Goal: Entertainment & Leisure: Consume media (video, audio)

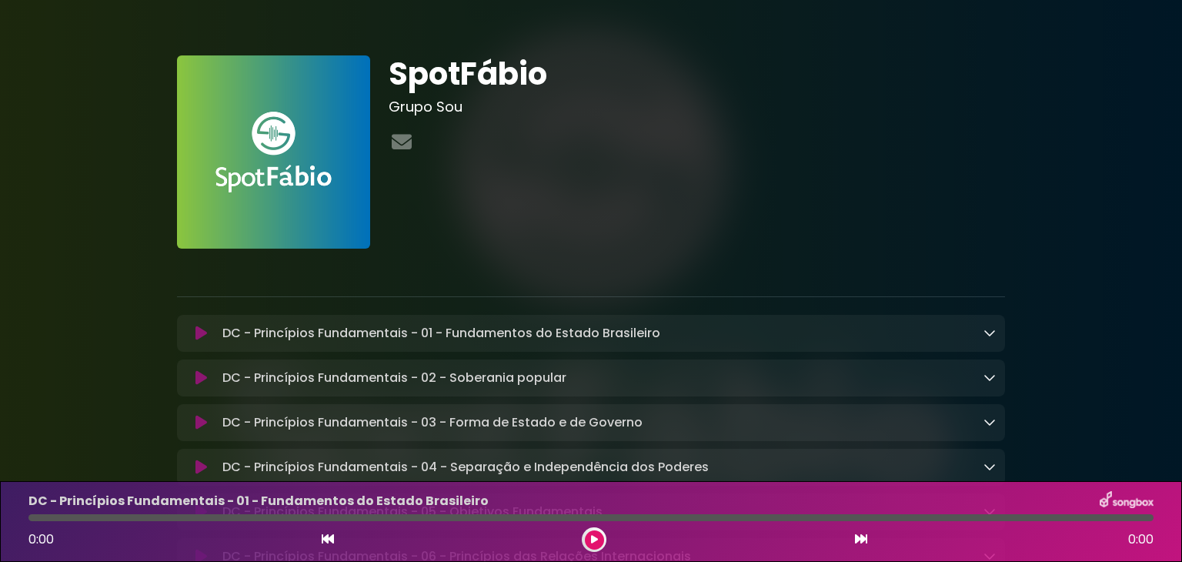
click at [594, 539] on icon at bounding box center [594, 539] width 7 height 9
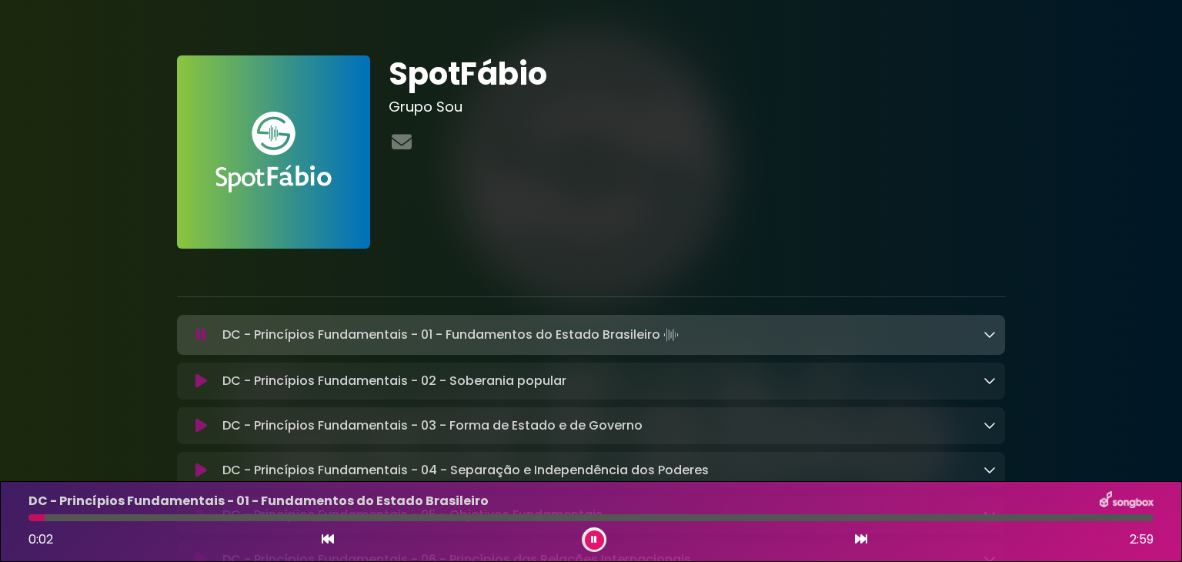
click at [594, 539] on icon at bounding box center [594, 539] width 6 height 9
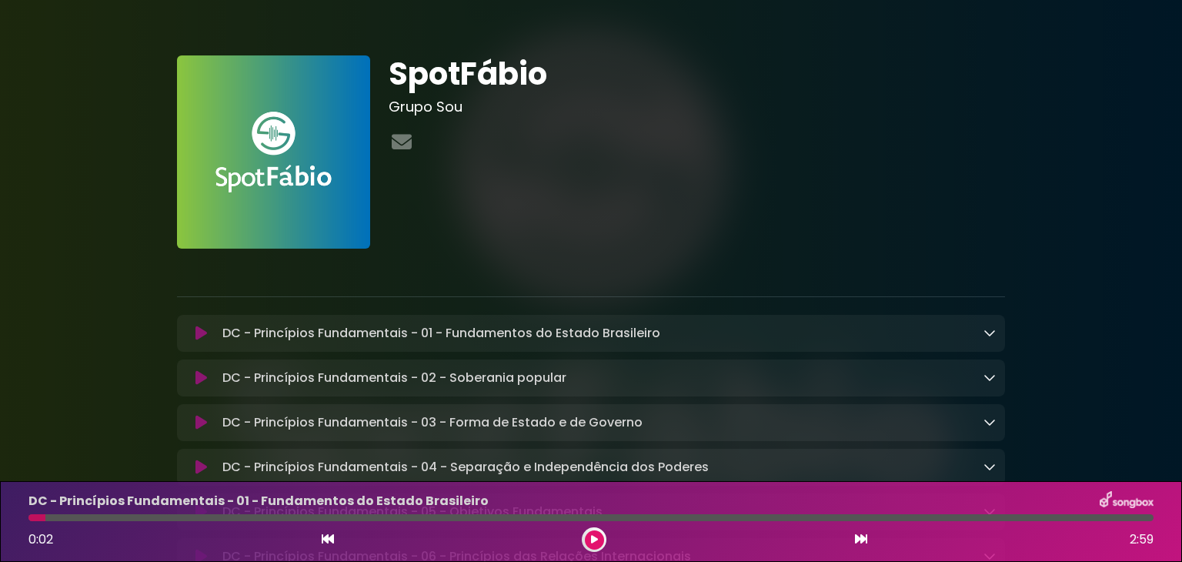
click at [594, 539] on icon at bounding box center [594, 539] width 7 height 9
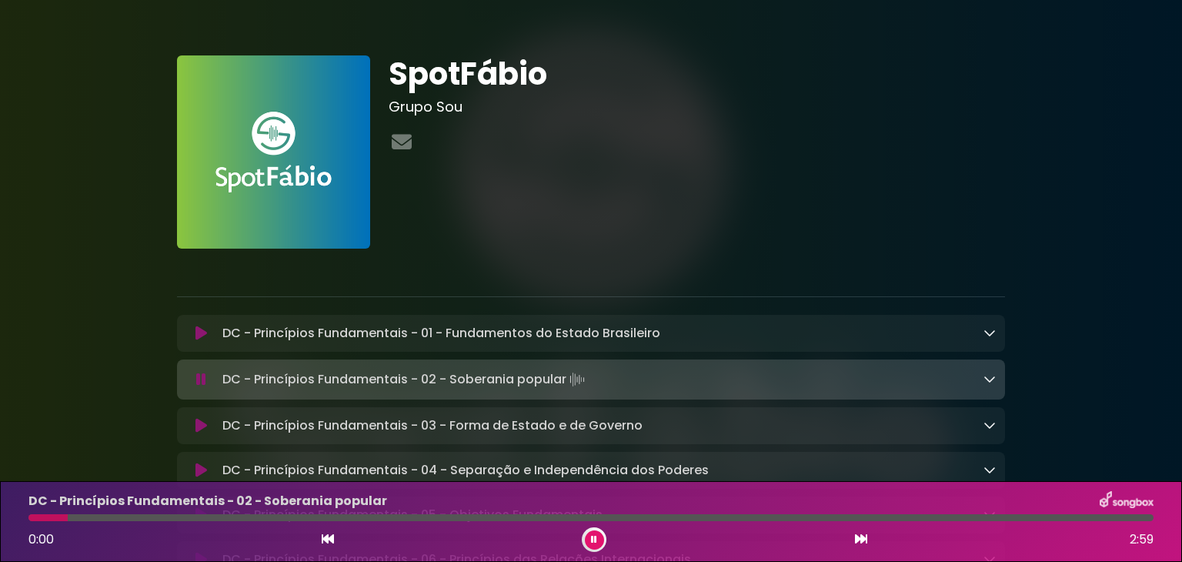
click at [594, 539] on icon at bounding box center [594, 539] width 6 height 9
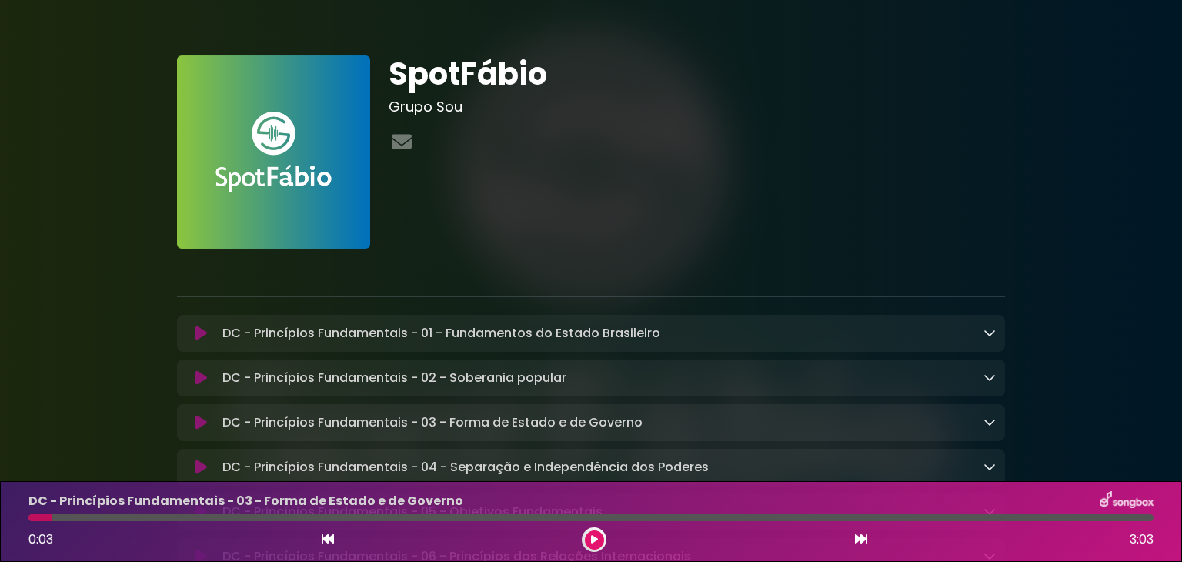
click at [594, 539] on icon at bounding box center [594, 539] width 7 height 9
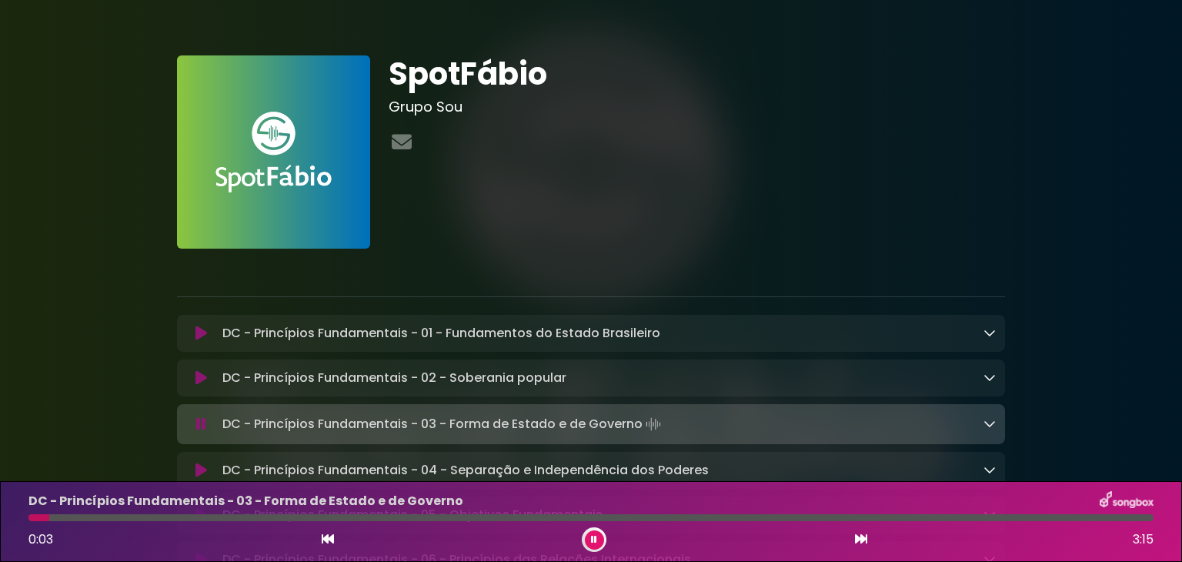
click at [594, 539] on icon at bounding box center [594, 539] width 6 height 9
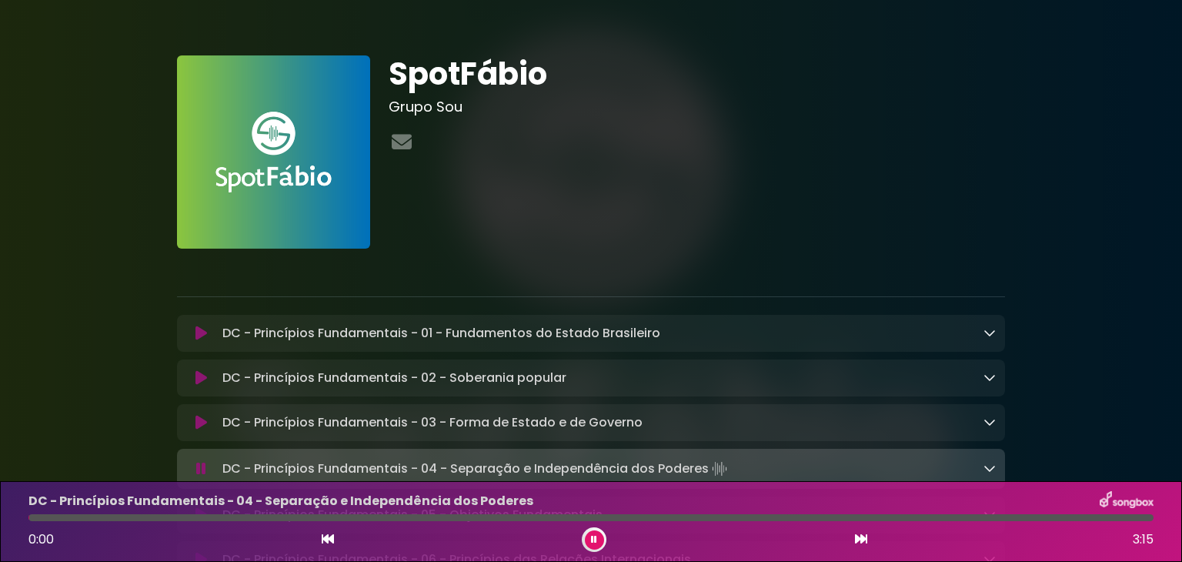
click at [594, 539] on icon at bounding box center [594, 539] width 6 height 9
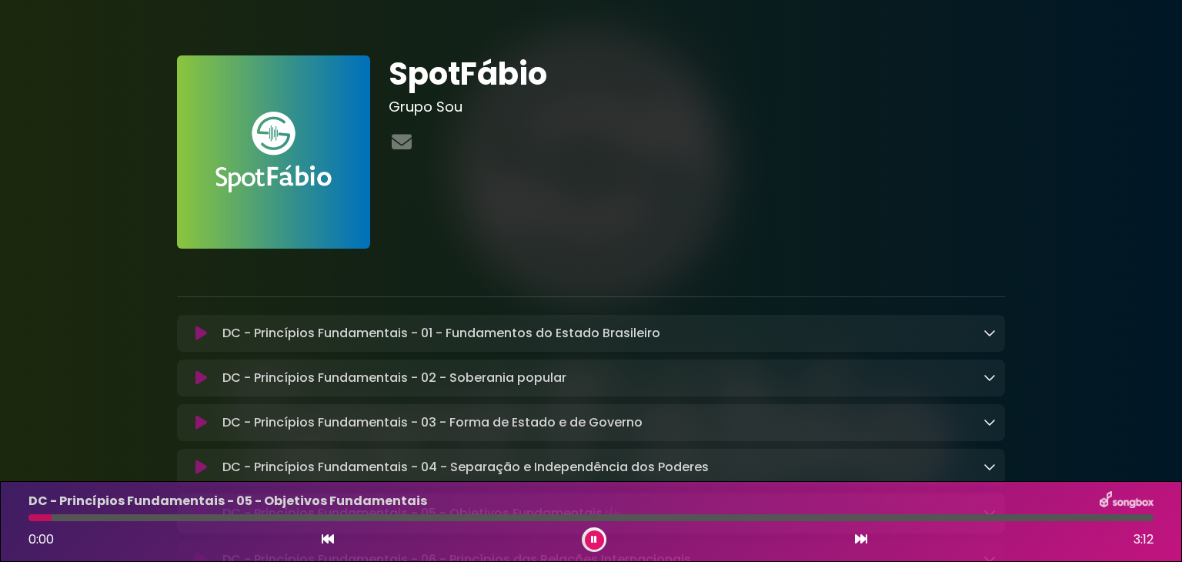
click at [594, 539] on icon at bounding box center [594, 539] width 6 height 9
click at [594, 539] on icon at bounding box center [594, 539] width 7 height 9
click at [594, 539] on icon at bounding box center [594, 539] width 6 height 9
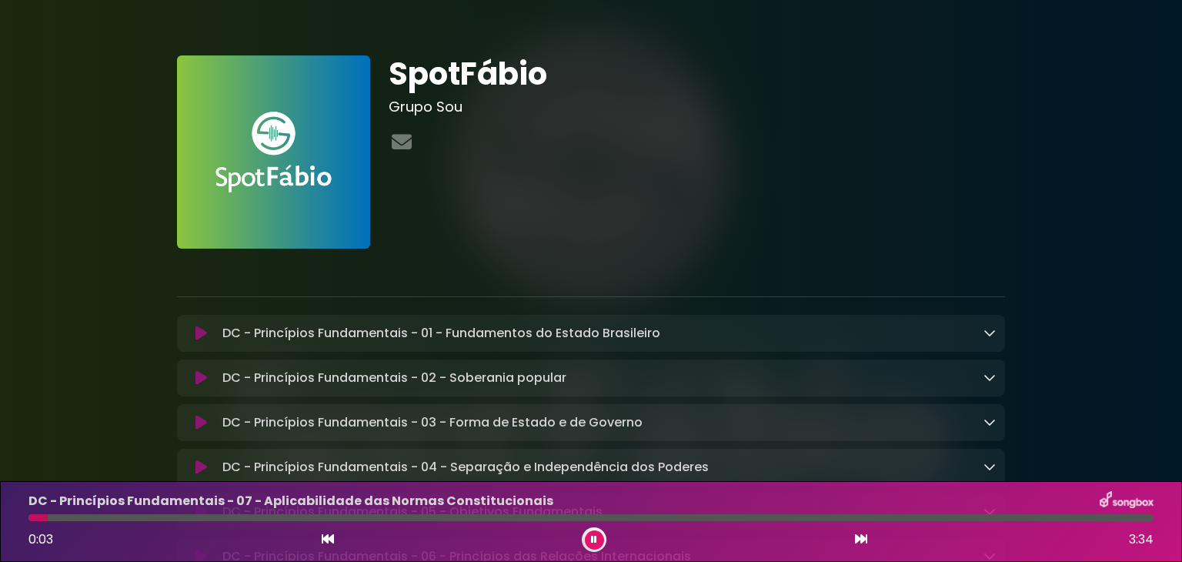
click at [594, 539] on icon at bounding box center [594, 539] width 6 height 9
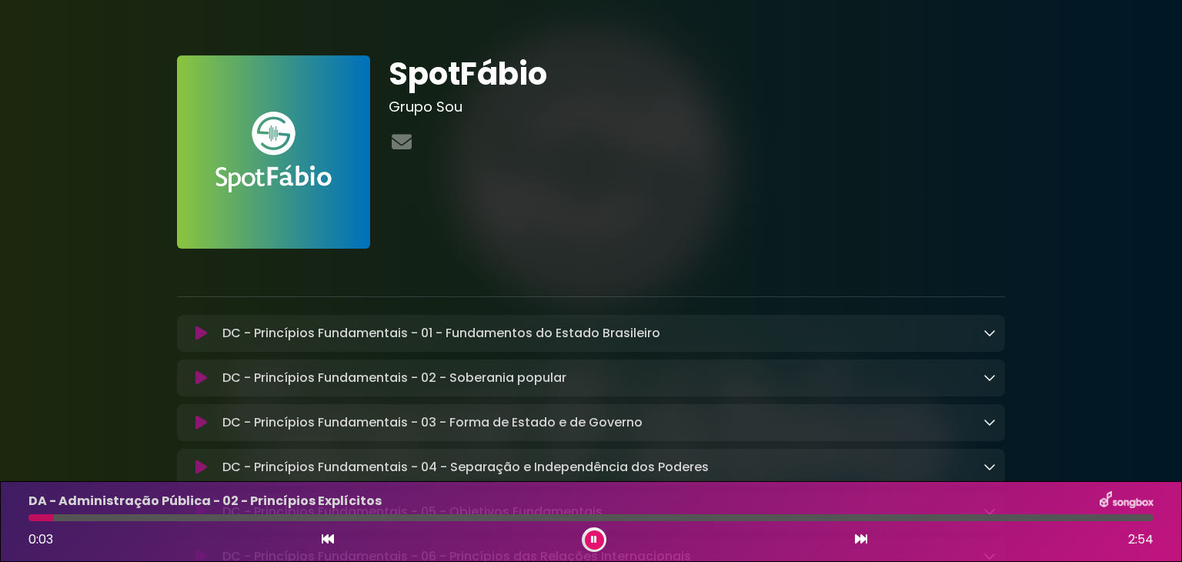
click at [594, 539] on icon at bounding box center [594, 539] width 6 height 9
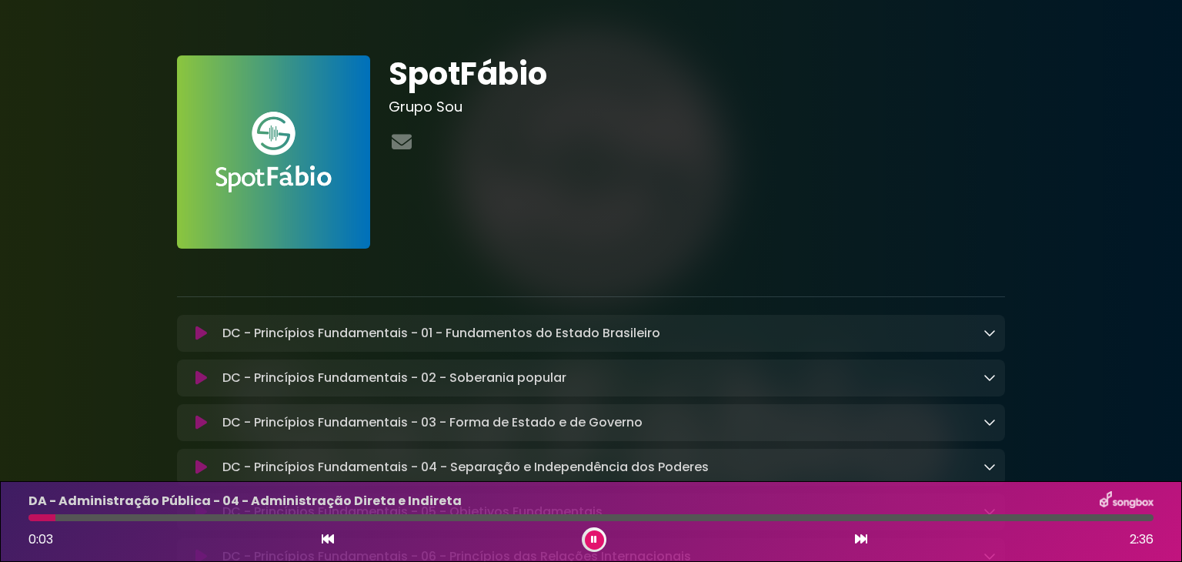
click at [594, 539] on icon at bounding box center [594, 539] width 6 height 9
